Goal: Task Accomplishment & Management: Complete application form

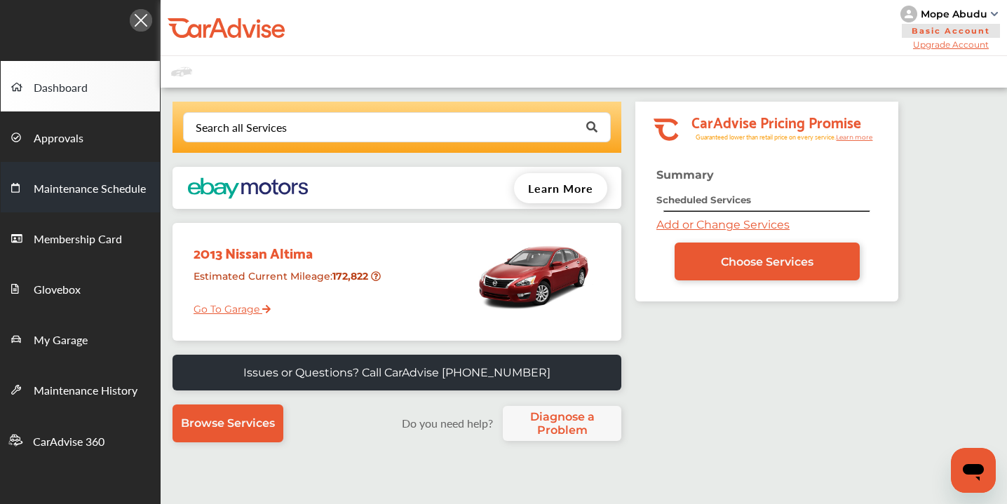
click at [71, 191] on span "Maintenance Schedule" at bounding box center [90, 189] width 112 height 18
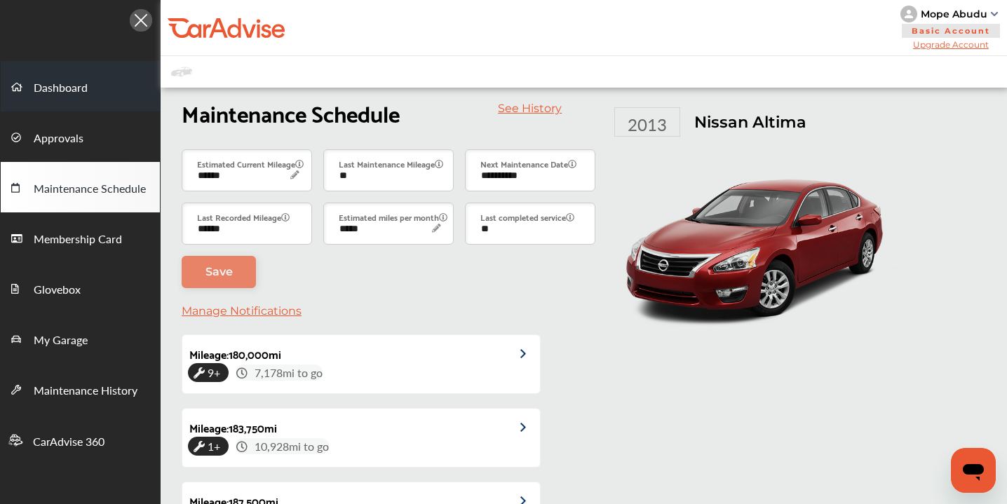
click at [74, 84] on span "Dashboard" at bounding box center [61, 88] width 54 height 18
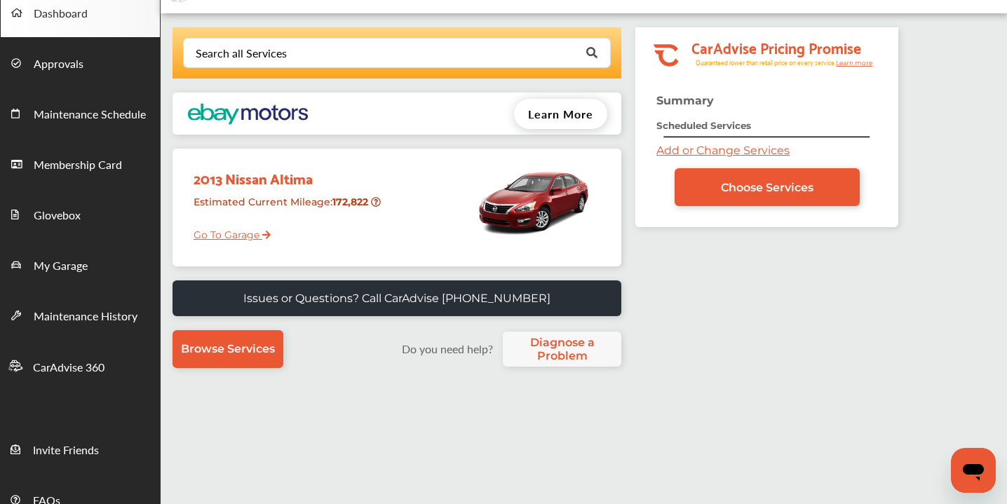
scroll to position [83, 0]
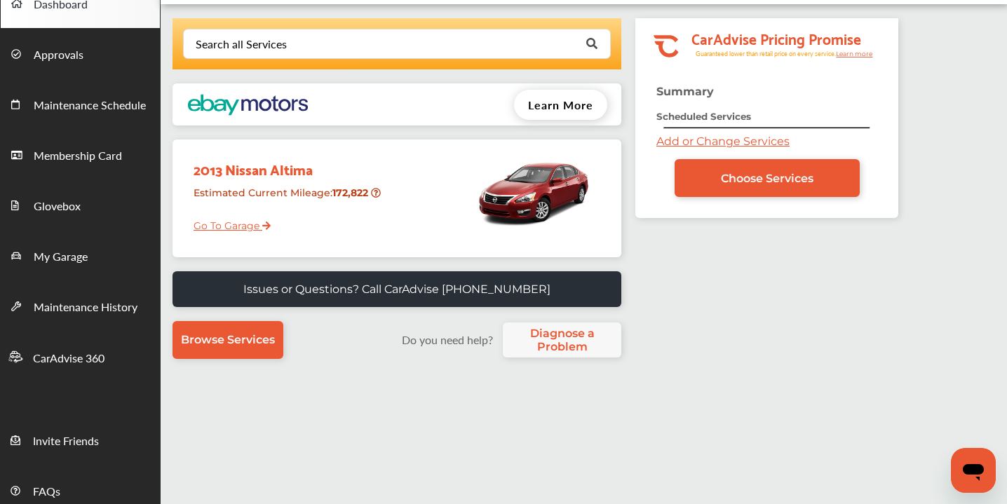
click at [243, 224] on link "Go To Garage" at bounding box center [227, 222] width 88 height 27
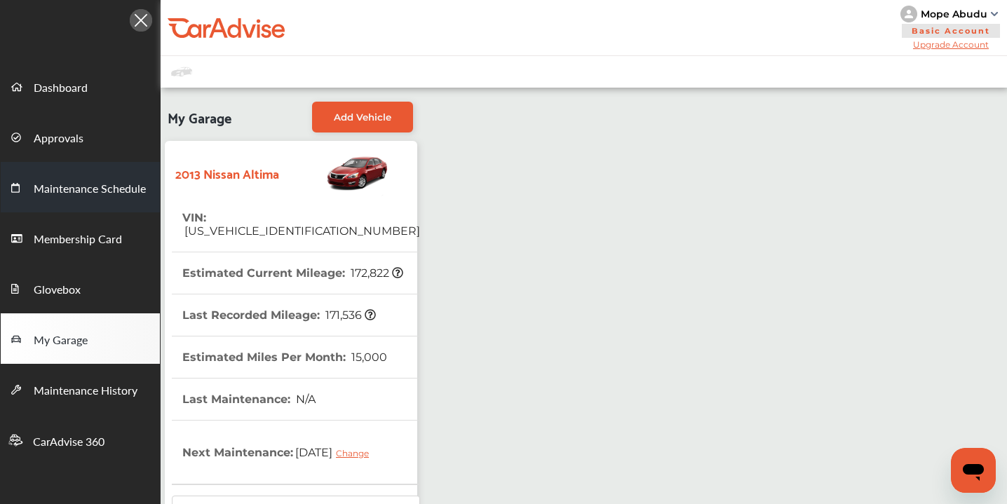
click at [64, 196] on span "Maintenance Schedule" at bounding box center [90, 189] width 112 height 18
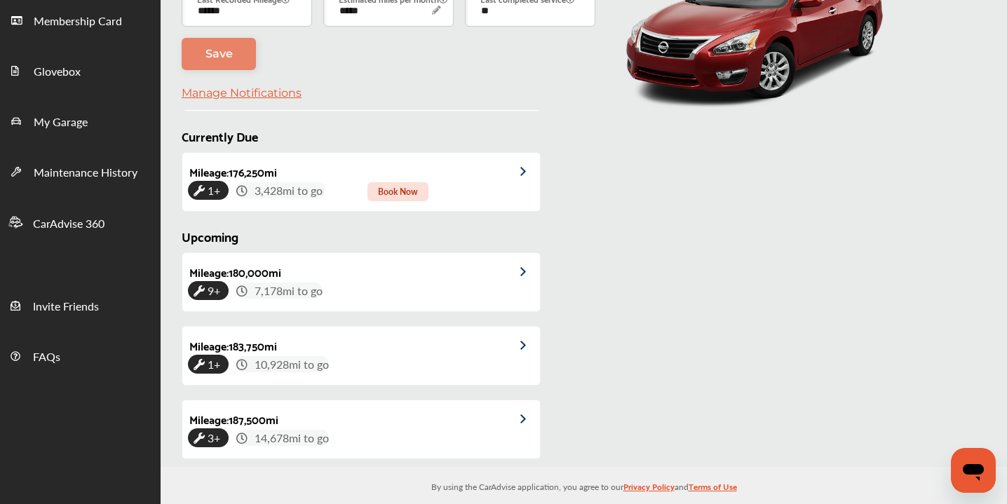
scroll to position [324, 0]
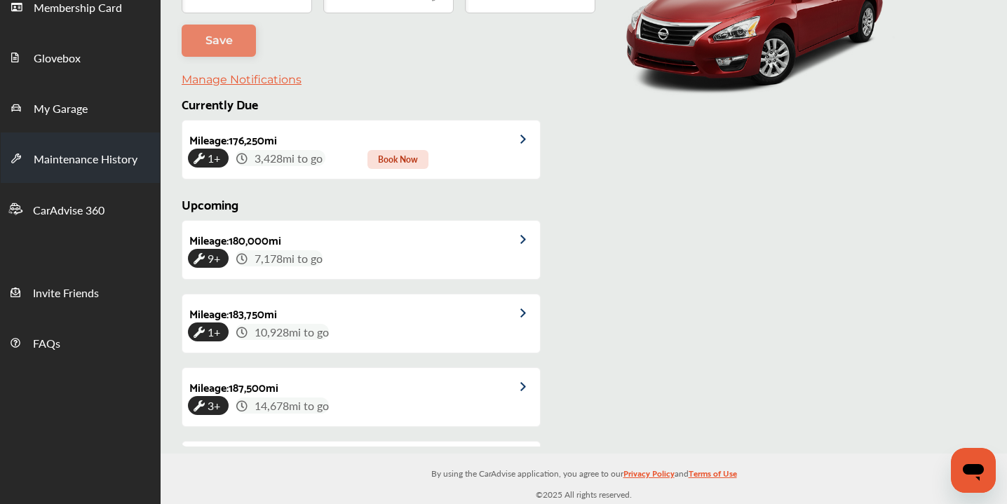
click at [77, 161] on span "Maintenance History" at bounding box center [86, 160] width 104 height 18
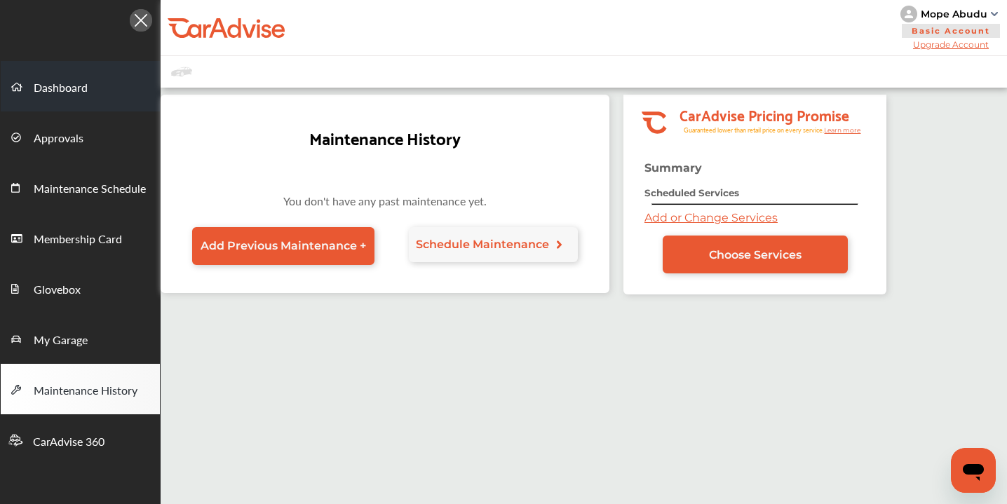
click at [45, 93] on span "Dashboard" at bounding box center [61, 88] width 54 height 18
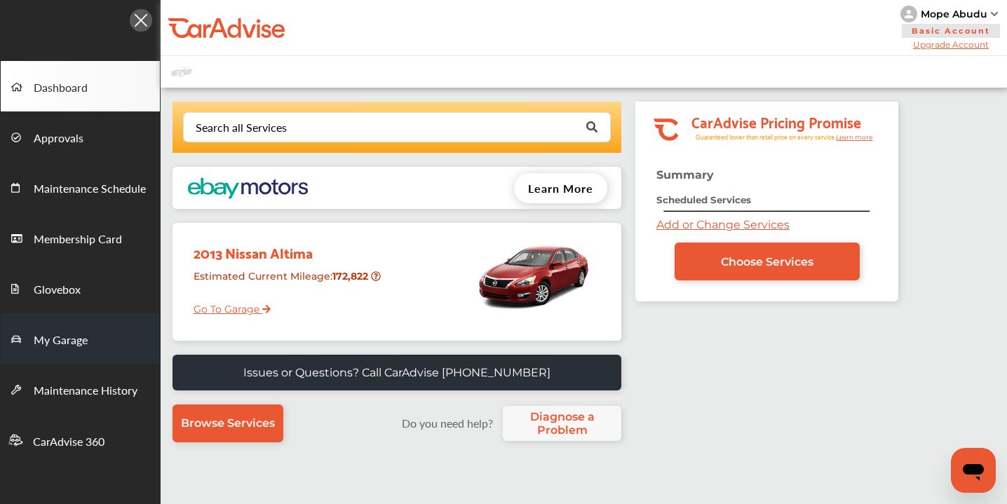
click at [55, 346] on span "My Garage" at bounding box center [61, 341] width 54 height 18
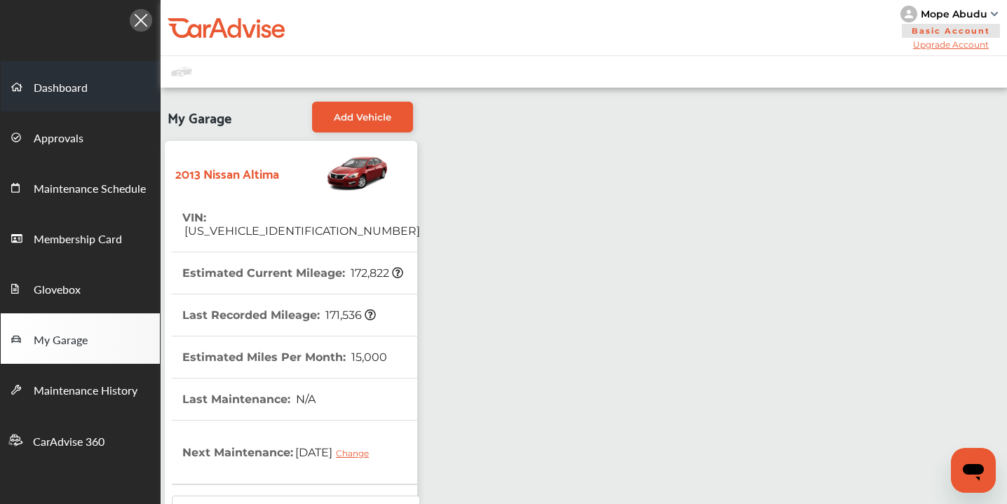
click at [54, 90] on span "Dashboard" at bounding box center [61, 88] width 54 height 18
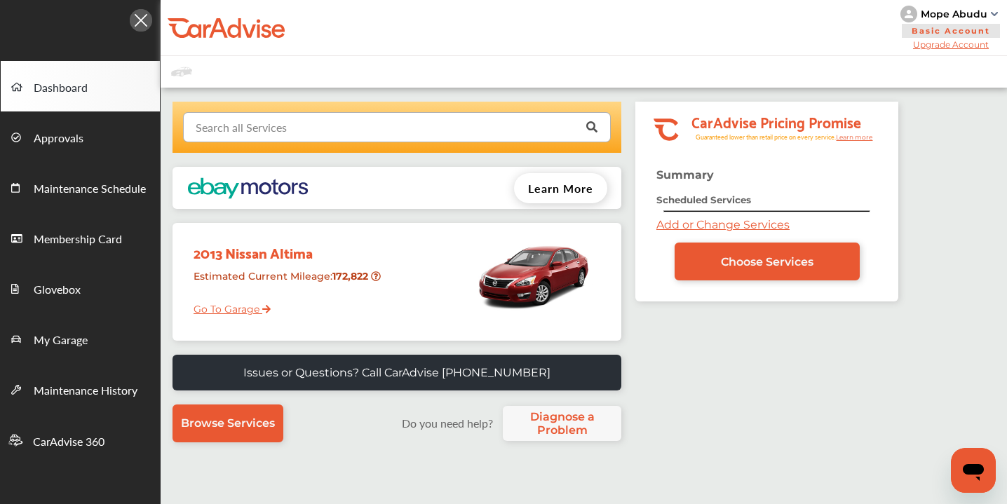
click at [498, 127] on input "text" at bounding box center [393, 126] width 419 height 27
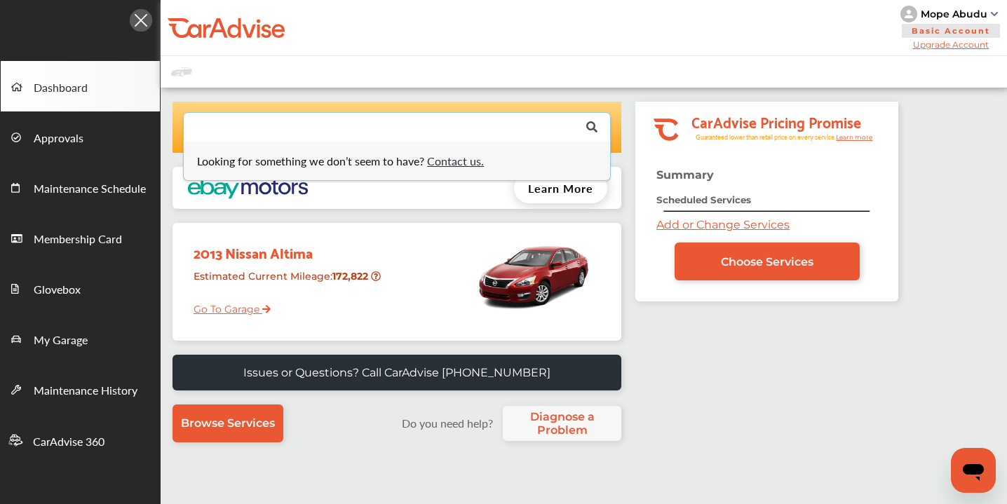
click at [729, 353] on div "Looking for something we don’t seem to have? Contact us. .st0{fill:#00A993;} .s…" at bounding box center [530, 366] width 738 height 529
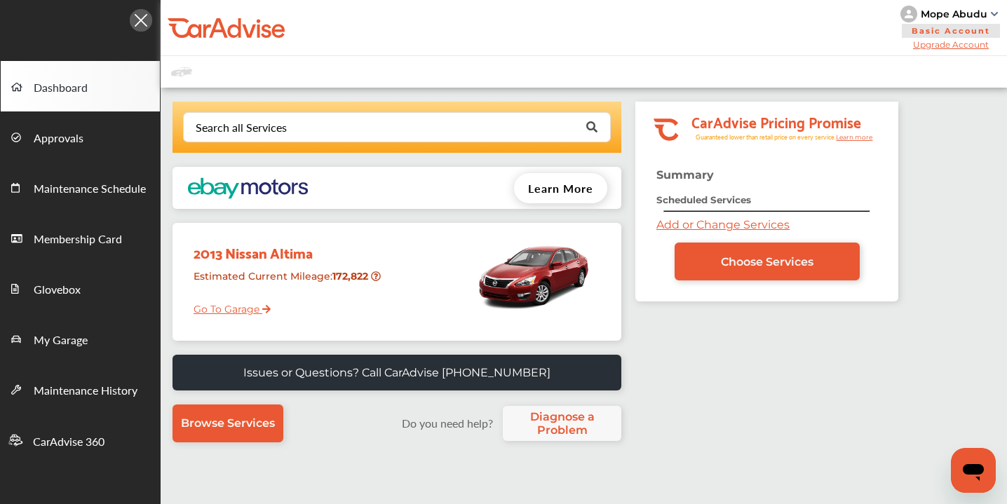
click at [218, 309] on link "Go To Garage" at bounding box center [227, 305] width 88 height 27
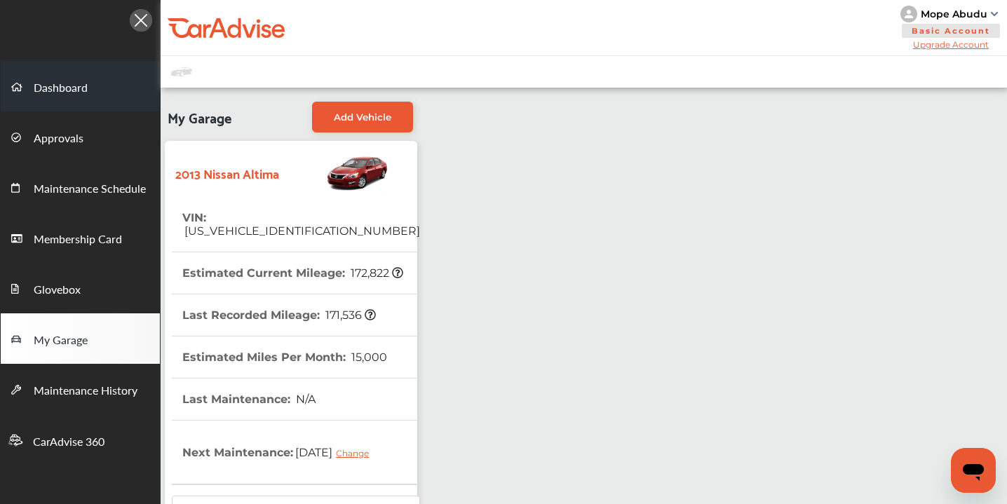
click at [51, 94] on span "Dashboard" at bounding box center [61, 88] width 54 height 18
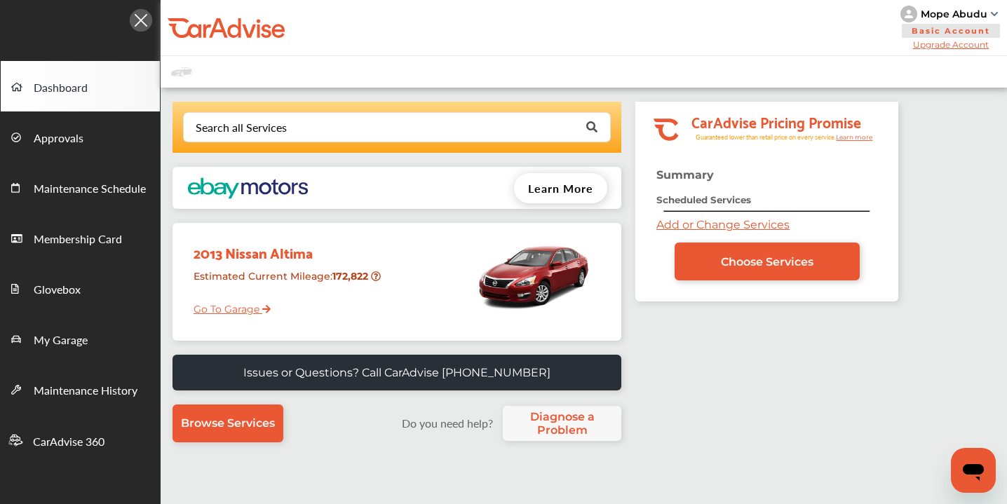
click at [746, 226] on link "Add or Change Services" at bounding box center [722, 224] width 133 height 13
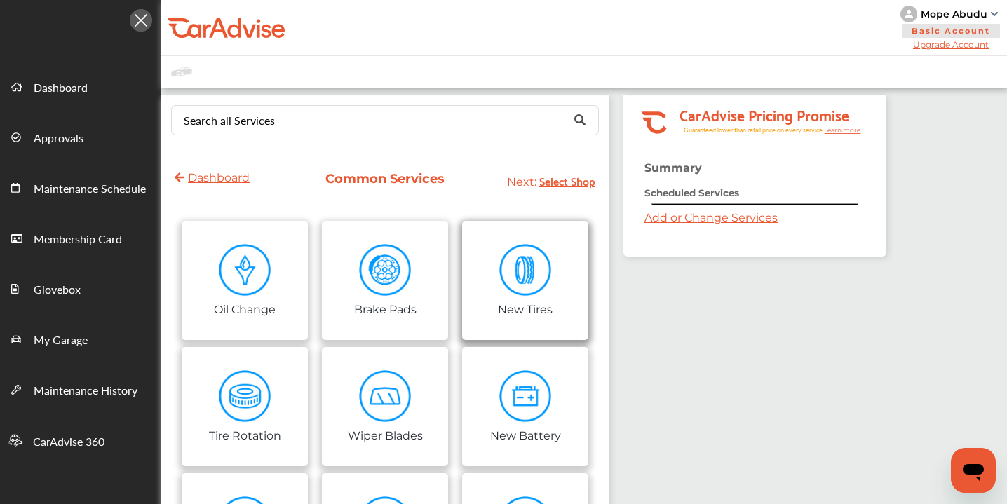
click at [546, 291] on img at bounding box center [525, 270] width 53 height 53
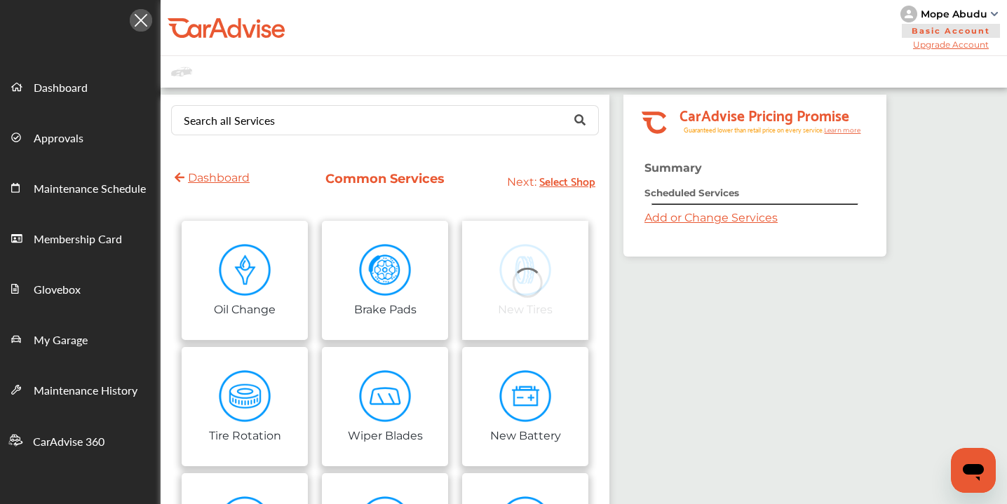
click at [686, 339] on div "Search all Services Looking for something we don’t seem to have? Contact us. Da…" at bounding box center [524, 394] width 726 height 599
click at [992, 13] on img at bounding box center [994, 14] width 7 height 4
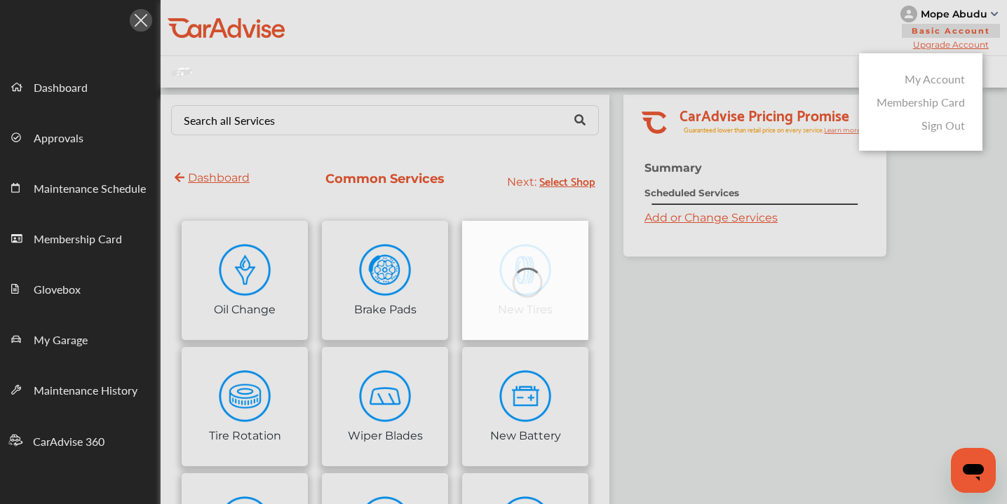
click at [949, 126] on link "Sign Out" at bounding box center [942, 125] width 43 height 16
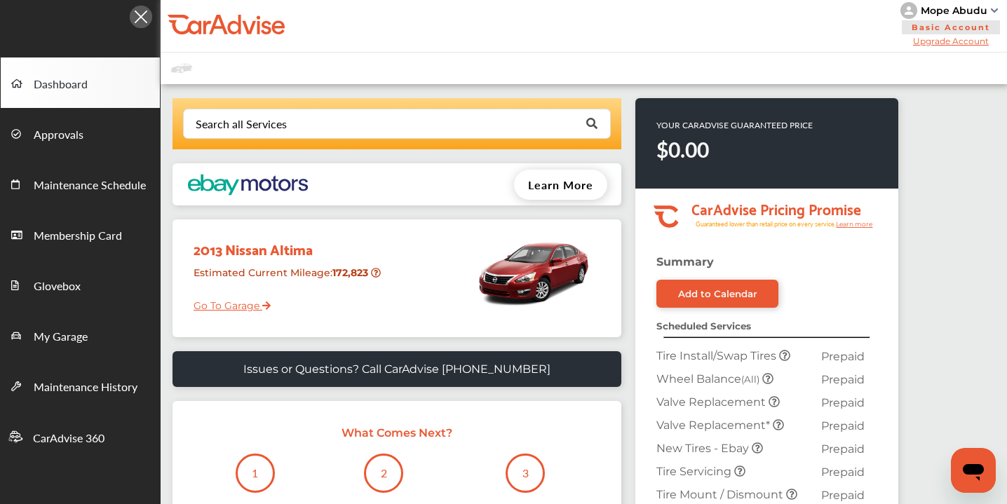
scroll to position [2, 0]
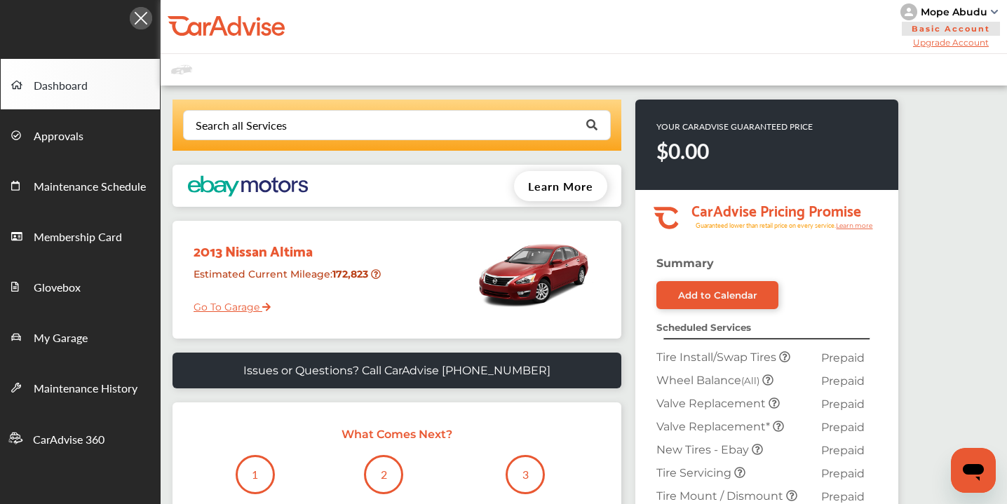
click at [991, 11] on img at bounding box center [994, 12] width 7 height 4
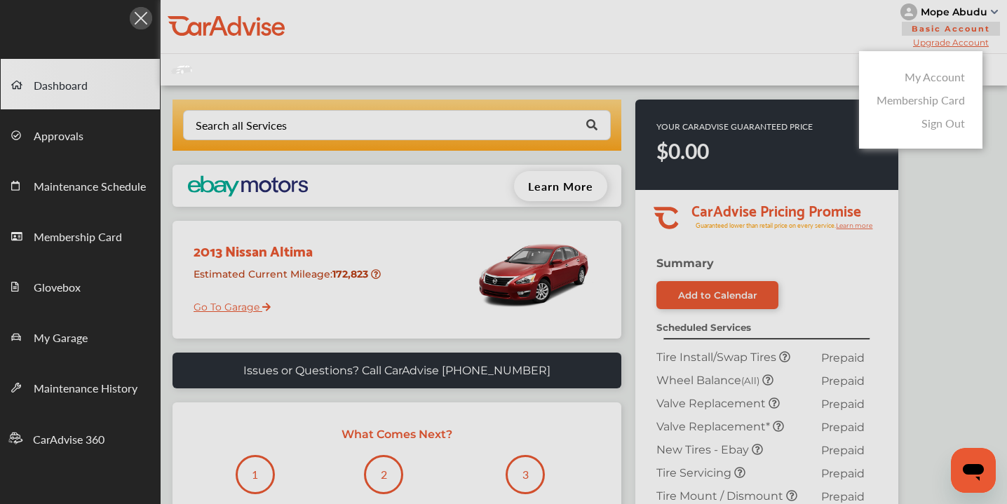
click at [945, 125] on link "Sign Out" at bounding box center [942, 123] width 43 height 16
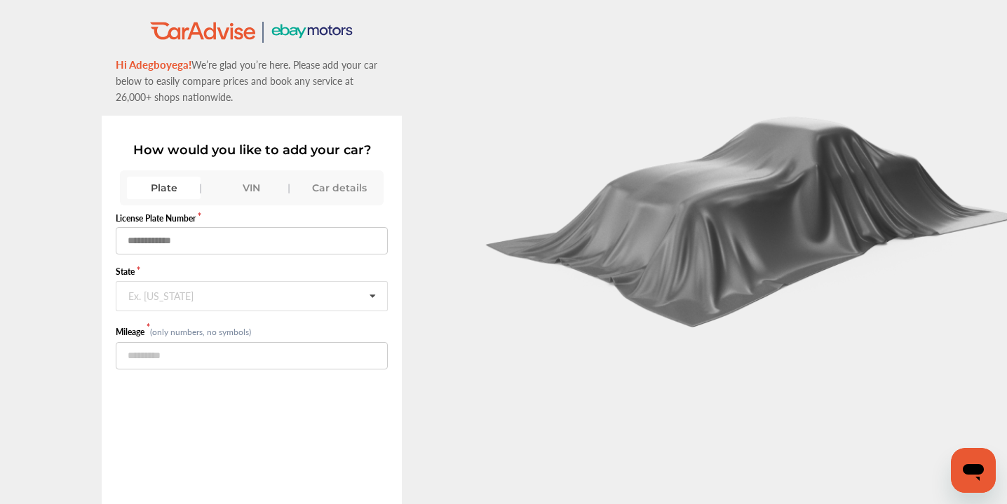
click at [138, 238] on input "text" at bounding box center [252, 240] width 272 height 27
type input "*******"
click at [129, 297] on div "Ex. New York" at bounding box center [160, 294] width 65 height 8
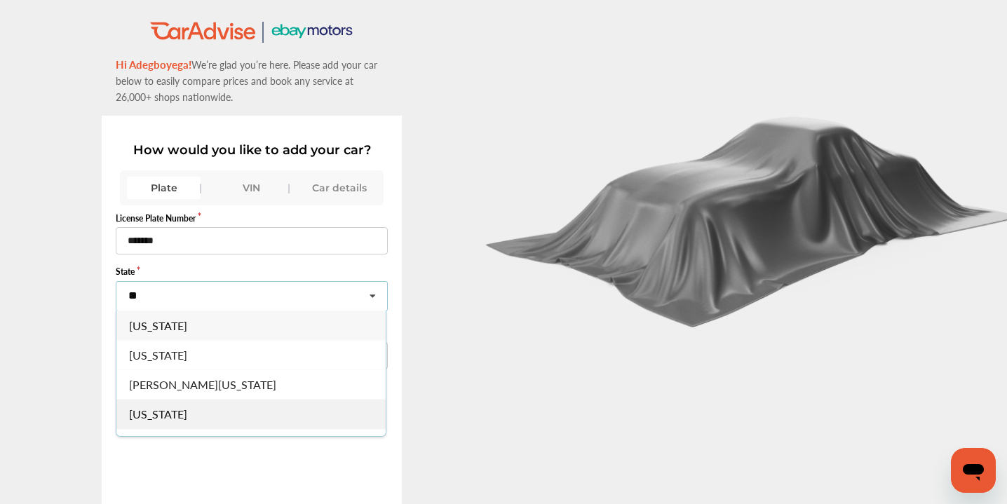
type input "**"
click at [161, 416] on span "Maryland" at bounding box center [158, 414] width 58 height 16
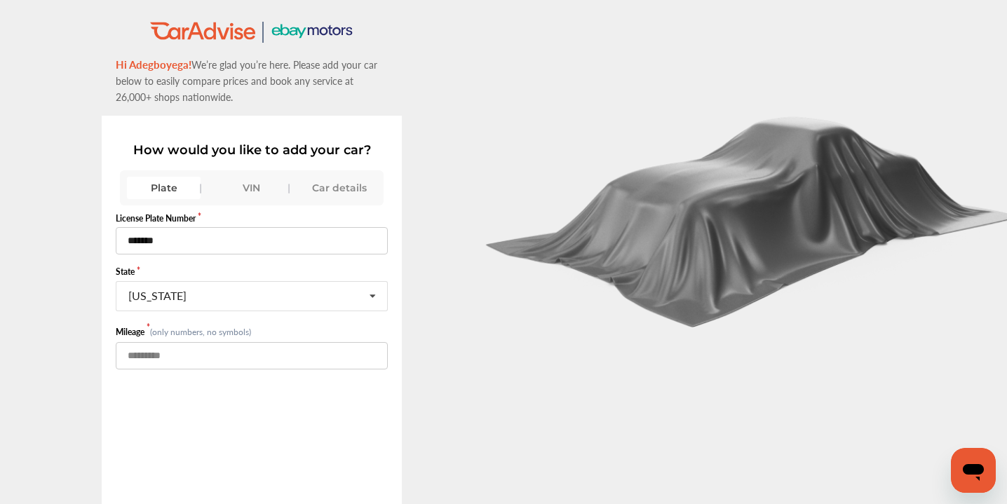
click at [135, 358] on input "number" at bounding box center [252, 355] width 272 height 27
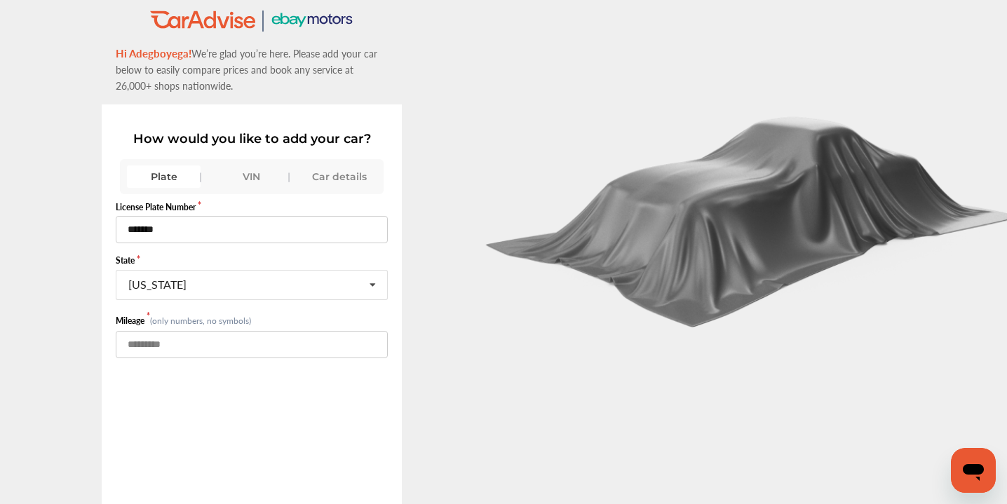
scroll to position [11, 0]
type input "******"
click at [194, 412] on div "License Plate Number ******* State Maryland Alabama Alaska American Samoa Arizo…" at bounding box center [252, 395] width 272 height 403
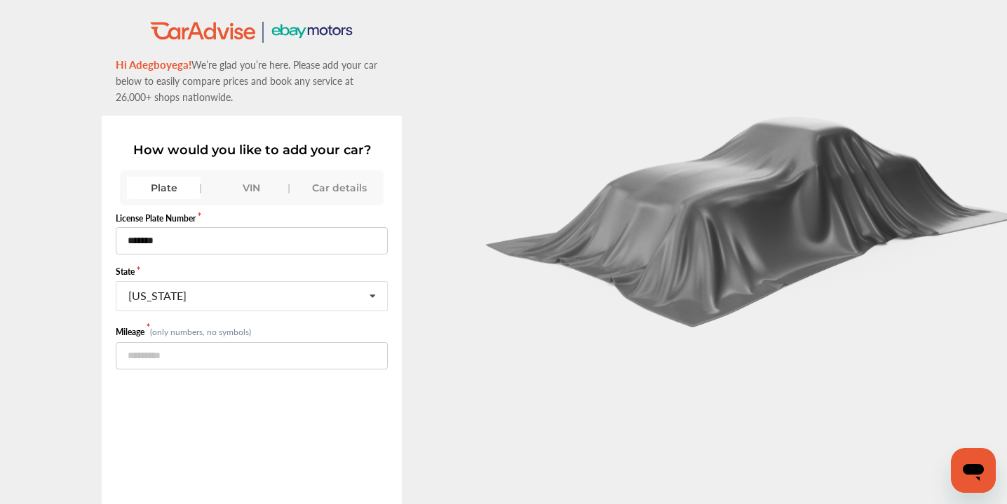
scroll to position [0, 0]
click at [563, 396] on div at bounding box center [754, 298] width 503 height 597
